Goal: Find specific page/section: Find specific page/section

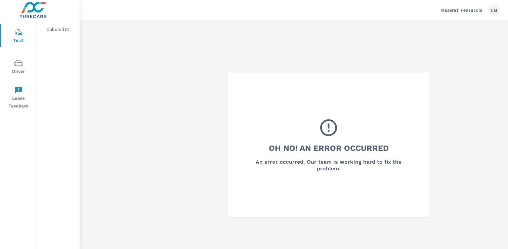
click at [15, 68] on span "Driver" at bounding box center [18, 67] width 32 height 16
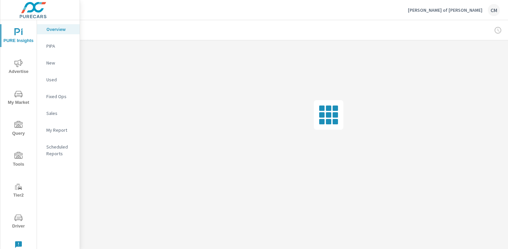
click at [25, 222] on span "Driver" at bounding box center [18, 221] width 32 height 16
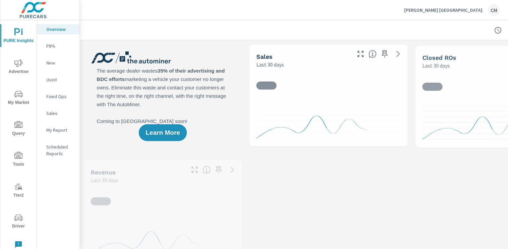
click at [18, 224] on span "Driver" at bounding box center [18, 221] width 32 height 16
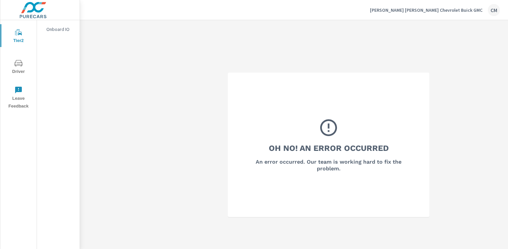
click at [20, 62] on icon "nav menu" at bounding box center [18, 63] width 8 height 6
